Goal: Task Accomplishment & Management: Use online tool/utility

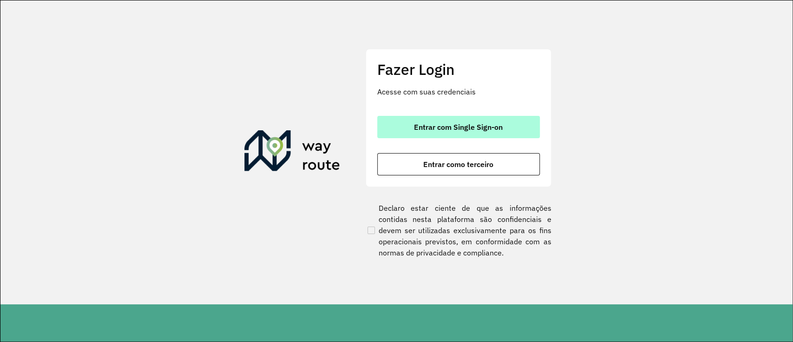
click at [465, 127] on span "Entrar com Single Sign-on" at bounding box center [458, 126] width 89 height 7
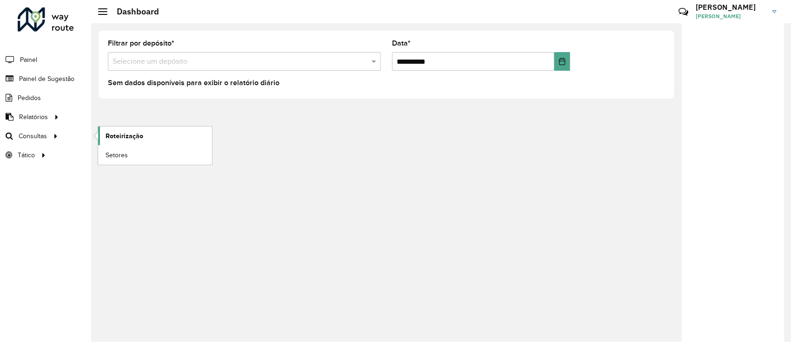
click at [111, 142] on link "Roteirização" at bounding box center [155, 135] width 114 height 19
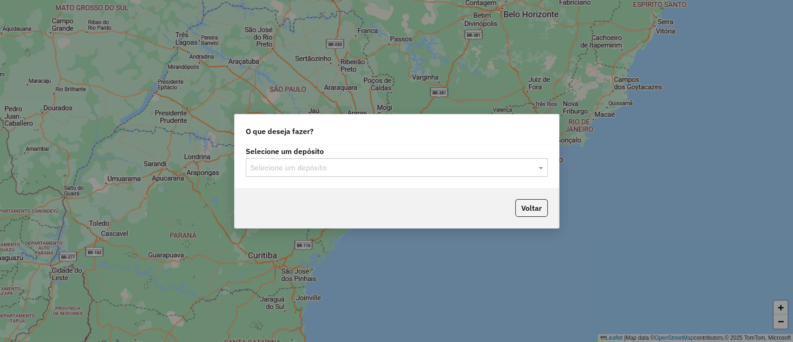
click at [297, 159] on div "Selecione um depósito" at bounding box center [397, 167] width 302 height 19
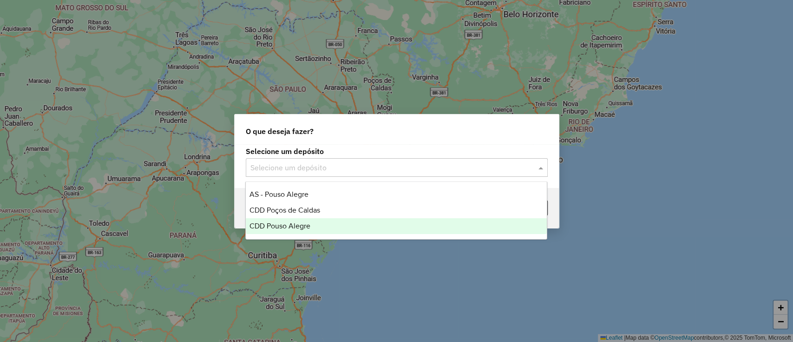
click at [299, 229] on span "CDD Pouso Alegre" at bounding box center [280, 226] width 61 height 8
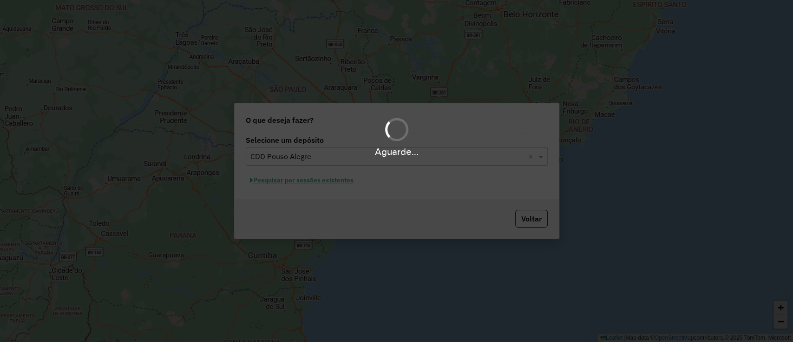
click at [344, 181] on div "Aguarde..." at bounding box center [396, 171] width 793 height 342
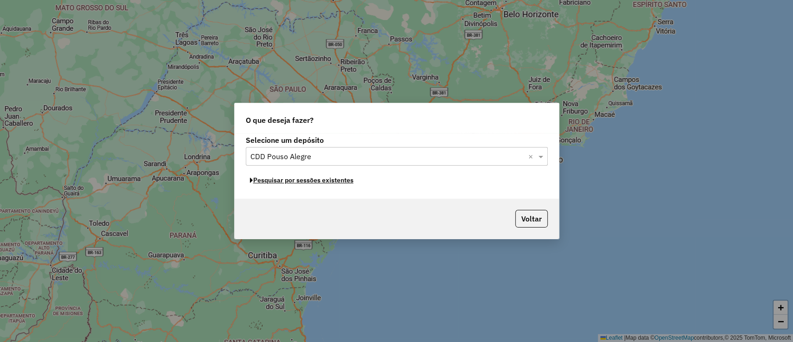
click at [344, 181] on button "Pesquisar por sessões existentes" at bounding box center [302, 180] width 112 height 14
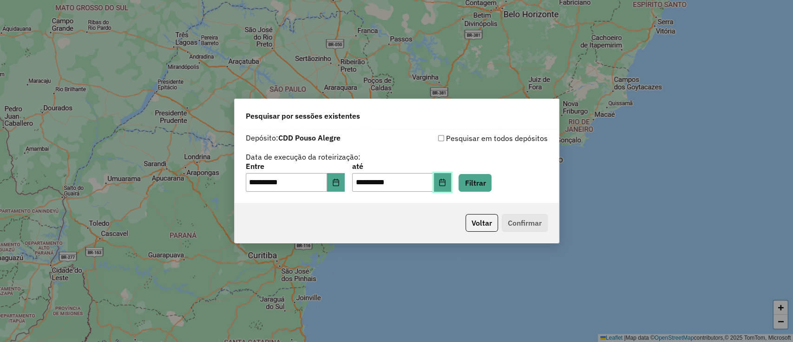
click at [446, 184] on icon "Choose Date" at bounding box center [443, 181] width 6 height 7
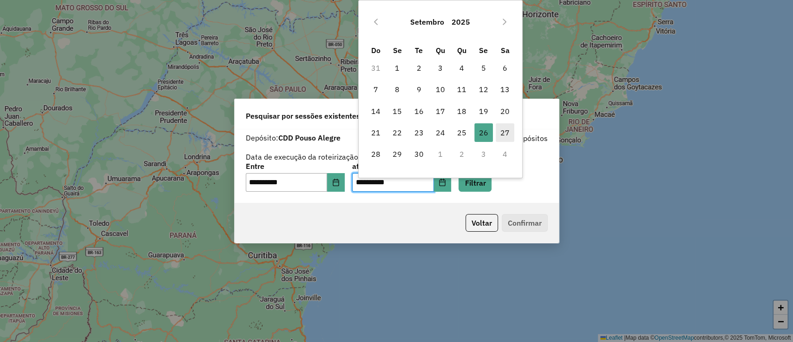
click at [505, 135] on span "27" at bounding box center [505, 132] width 19 height 19
type input "**********"
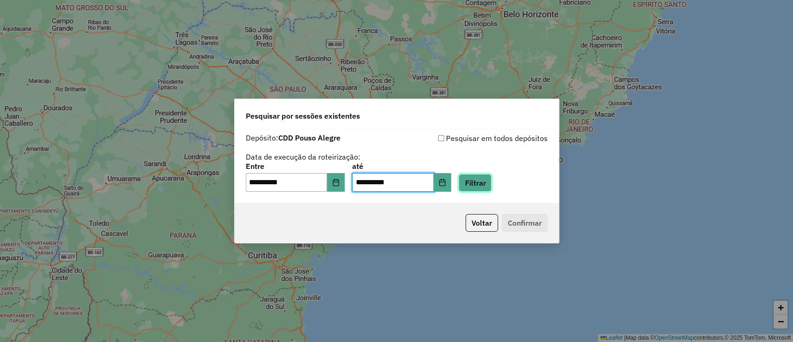
click at [492, 180] on button "Filtrar" at bounding box center [475, 183] width 33 height 18
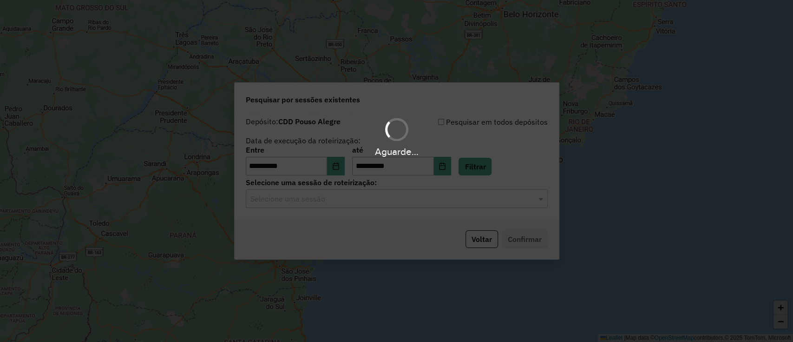
click at [363, 205] on div "Aguarde..." at bounding box center [396, 171] width 793 height 342
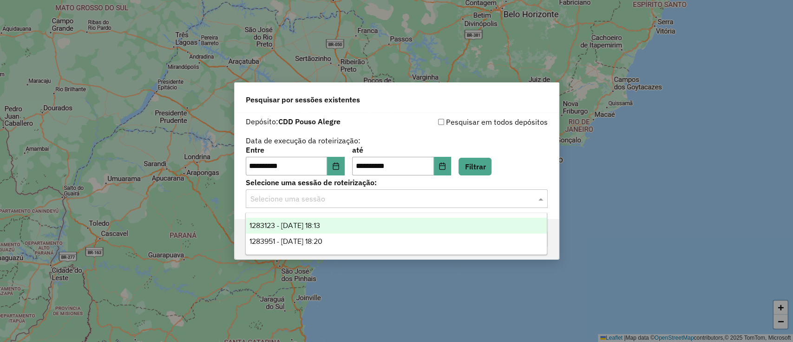
click at [364, 201] on input "text" at bounding box center [388, 198] width 274 height 11
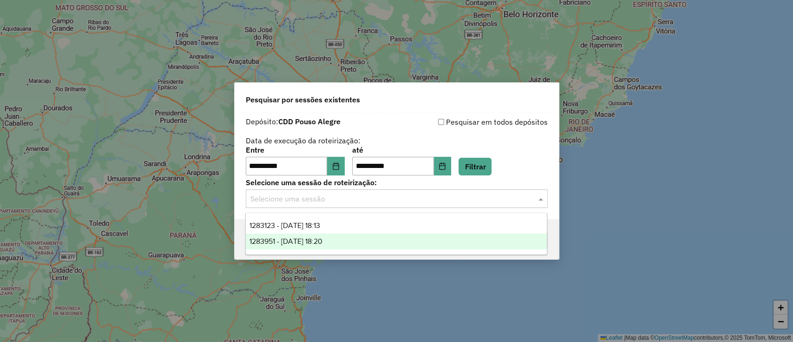
click at [343, 234] on div "1283951 - 27/09/2025 18:20" at bounding box center [396, 241] width 301 height 16
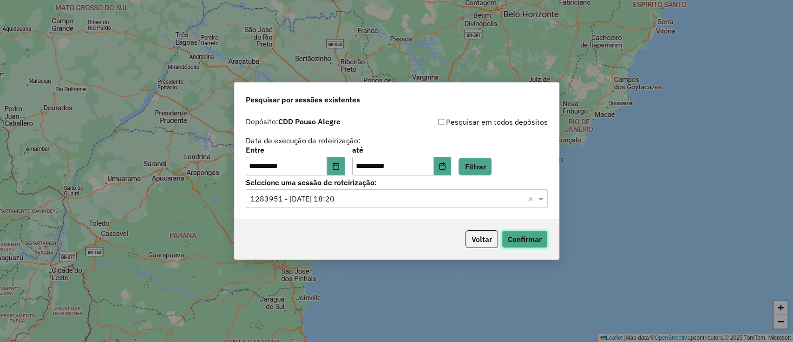
click at [528, 232] on button "Confirmar" at bounding box center [525, 239] width 46 height 18
click at [524, 248] on div "Voltar Confirmar" at bounding box center [397, 239] width 324 height 40
click at [526, 238] on button "Confirmar" at bounding box center [525, 239] width 46 height 18
click at [483, 243] on button "Voltar" at bounding box center [482, 239] width 33 height 18
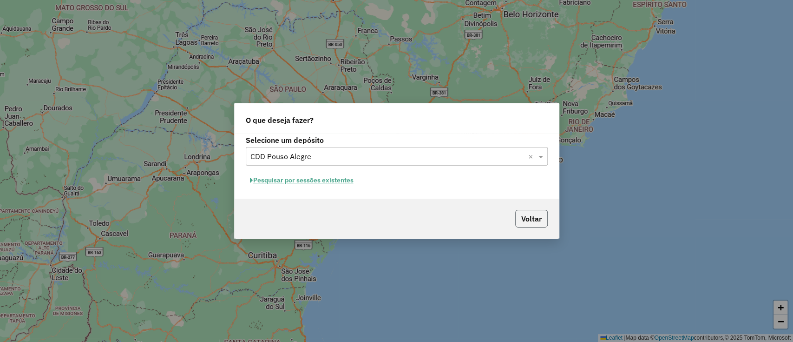
click at [528, 220] on button "Voltar" at bounding box center [531, 219] width 33 height 18
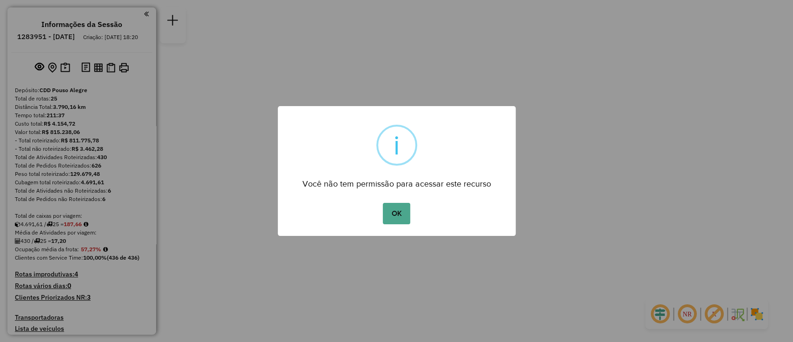
click at [398, 197] on div "× i Você não tem permissão para acessar este recurso OK No Cancel" at bounding box center [397, 171] width 238 height 130
click at [402, 205] on button "OK" at bounding box center [396, 213] width 27 height 21
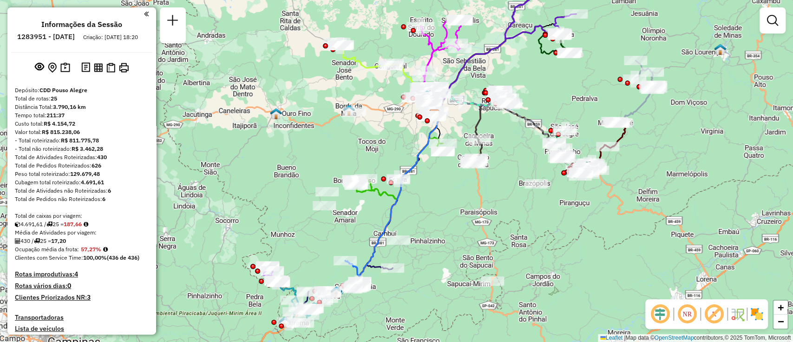
drag, startPoint x: 425, startPoint y: 270, endPoint x: 463, endPoint y: 214, distance: 67.7
click at [463, 214] on div "Janela de atendimento Grade de atendimento Capacidade Transportadoras Veículos …" at bounding box center [396, 171] width 793 height 342
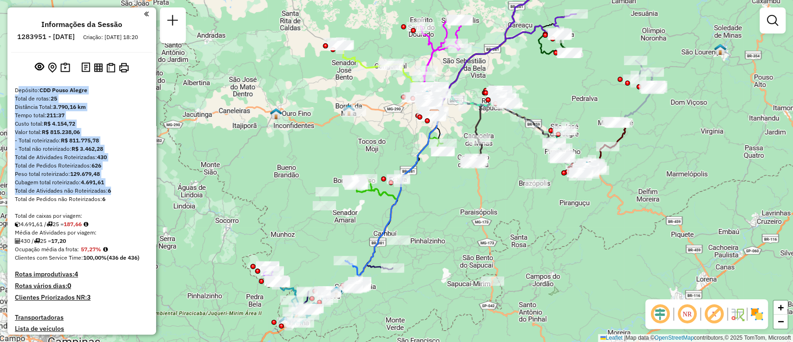
drag, startPoint x: 11, startPoint y: 101, endPoint x: 111, endPoint y: 214, distance: 150.9
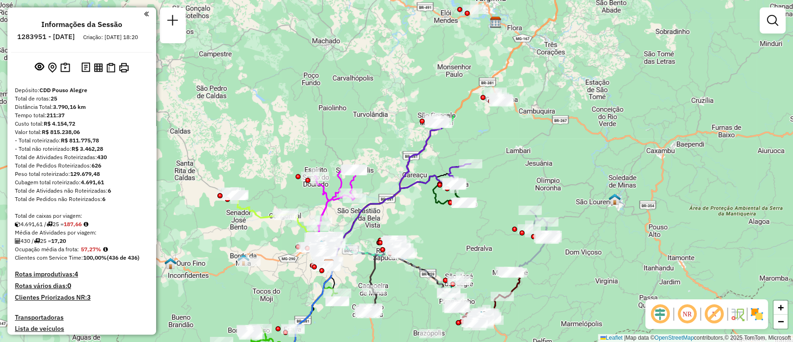
drag, startPoint x: 575, startPoint y: 93, endPoint x: 470, endPoint y: 243, distance: 183.1
click at [470, 243] on div "Janela de atendimento Grade de atendimento Capacidade Transportadoras Veículos …" at bounding box center [396, 171] width 793 height 342
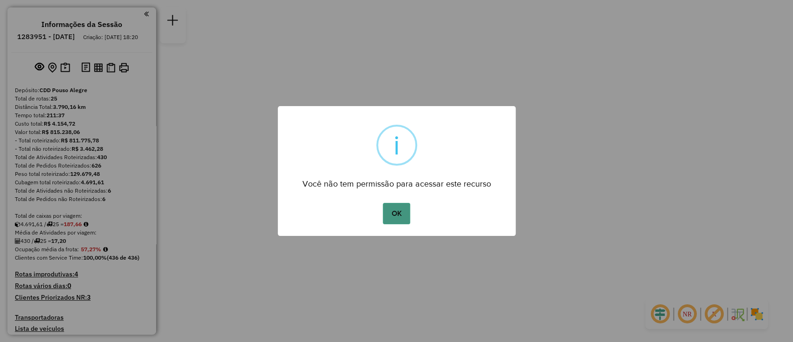
click at [408, 214] on button "OK" at bounding box center [396, 213] width 27 height 21
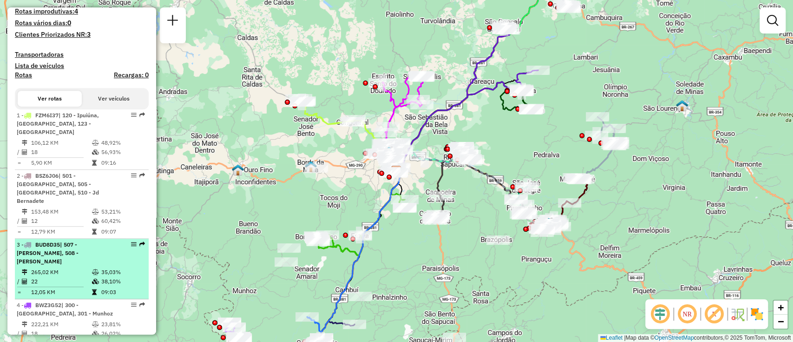
scroll to position [124, 0]
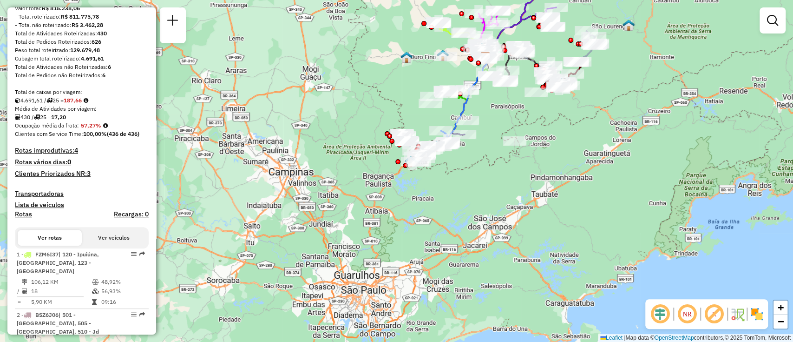
drag, startPoint x: 476, startPoint y: 272, endPoint x: 506, endPoint y: 175, distance: 101.7
click at [506, 175] on div "Janela de atendimento Grade de atendimento Capacidade Transportadoras Veículos …" at bounding box center [396, 171] width 793 height 342
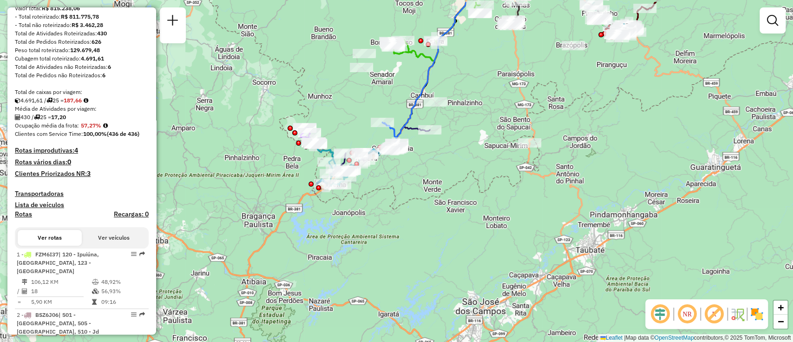
drag, startPoint x: 491, startPoint y: 122, endPoint x: 497, endPoint y: 158, distance: 36.4
click at [497, 158] on div "Janela de atendimento Grade de atendimento Capacidade Transportadoras Veículos …" at bounding box center [396, 171] width 793 height 342
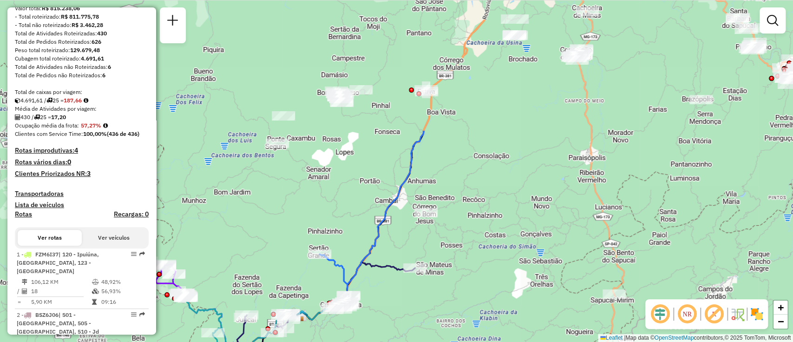
drag, startPoint x: 469, startPoint y: 122, endPoint x: 521, endPoint y: 287, distance: 173.0
click at [521, 287] on div "Janela de atendimento Grade de atendimento Capacidade Transportadoras Veículos …" at bounding box center [396, 171] width 793 height 342
